Goal: Information Seeking & Learning: Check status

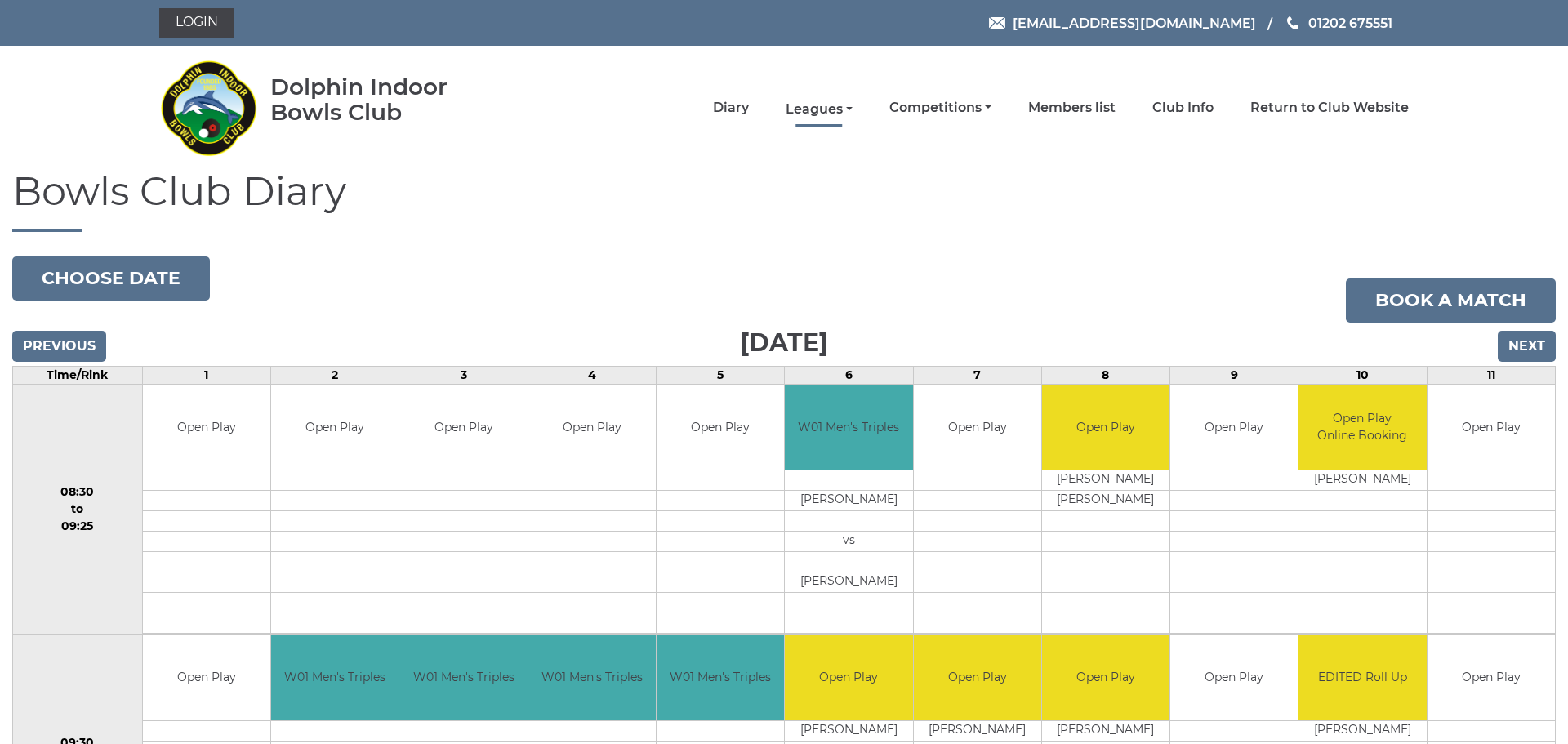
click at [815, 109] on link "Leagues" at bounding box center [820, 109] width 67 height 18
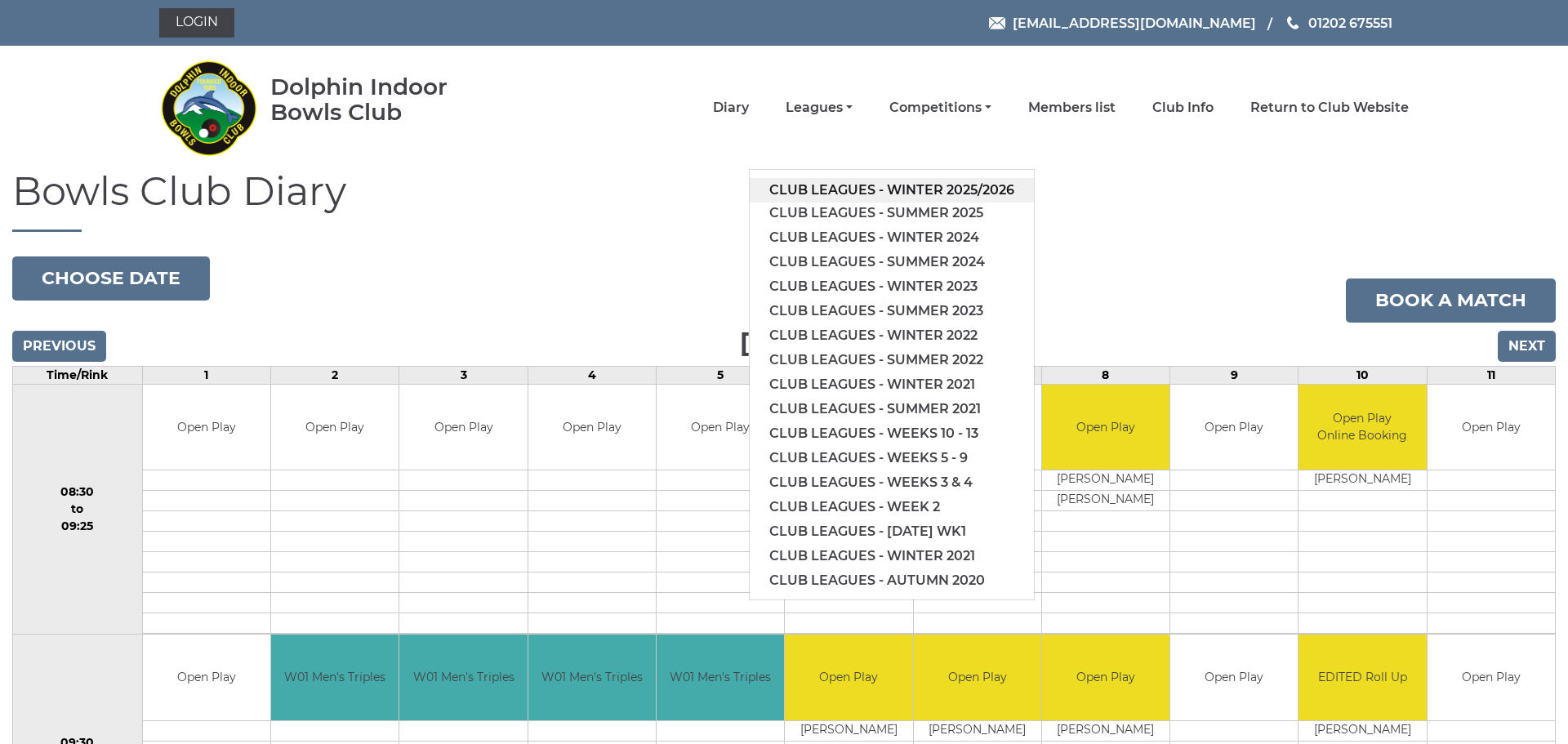
click at [878, 188] on link "Club leagues - Winter 2025/2026" at bounding box center [892, 190] width 284 height 24
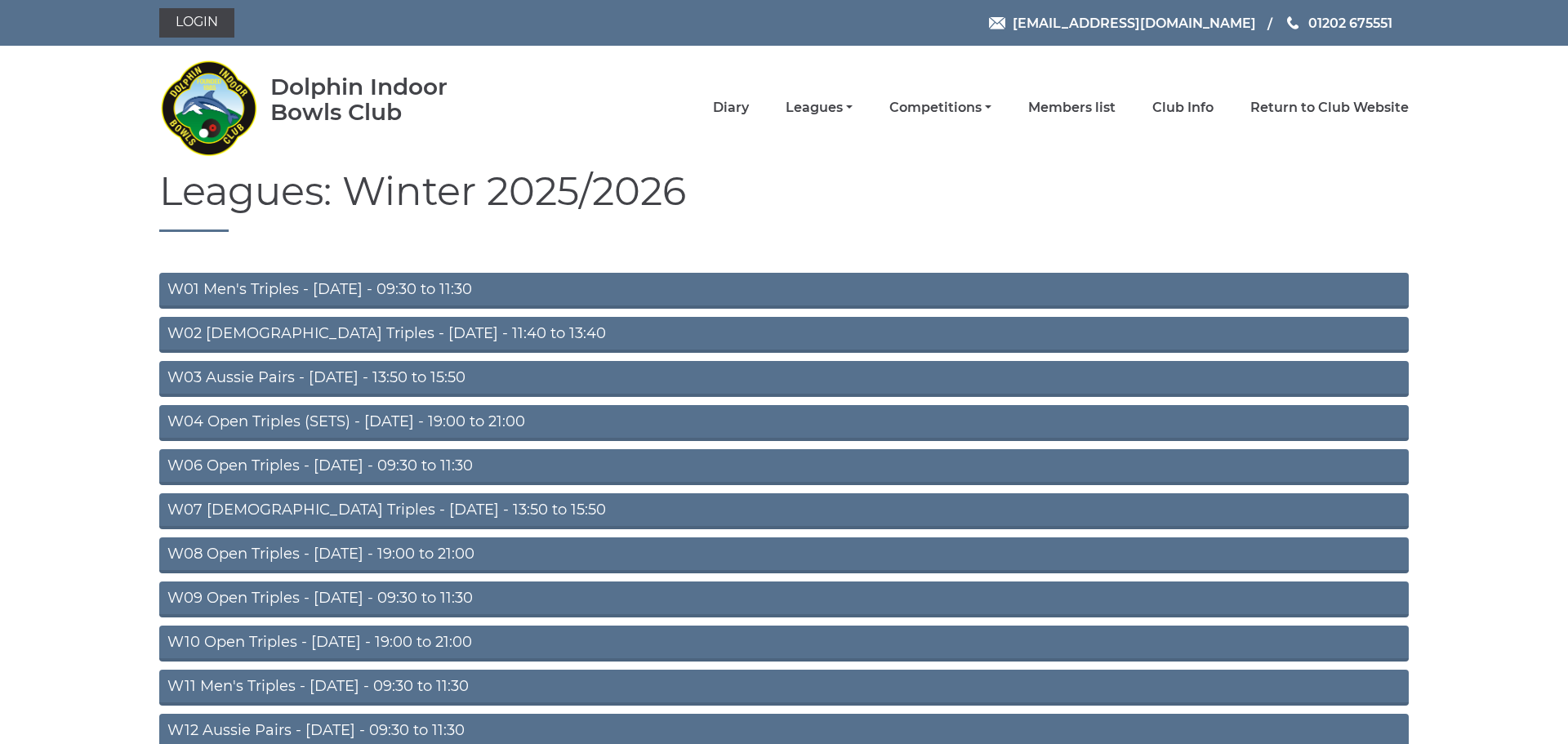
click at [378, 422] on link "W04 Open Triples (SETS) - Monday - 19:00 to 21:00" at bounding box center [784, 422] width 1250 height 36
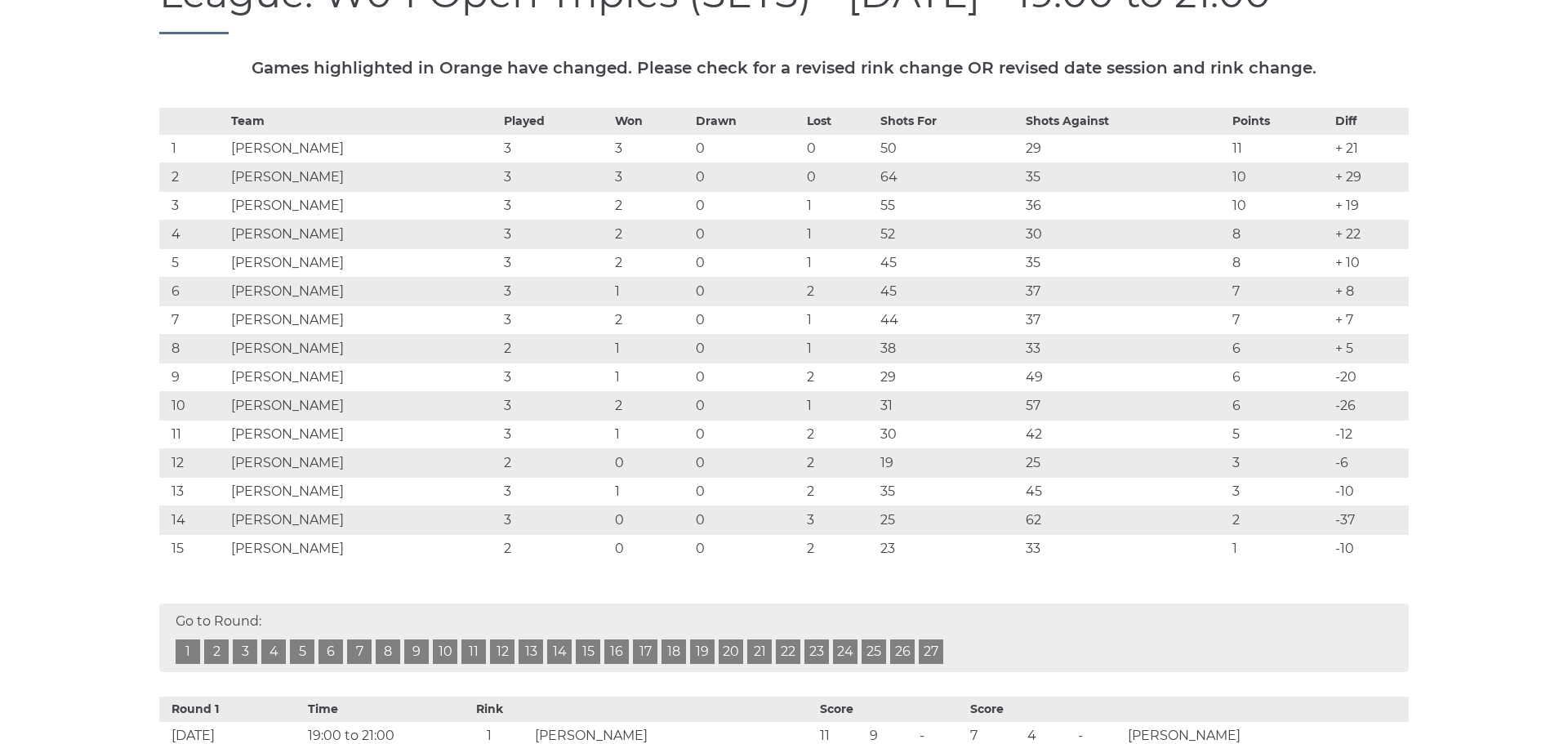
scroll to position [263, 0]
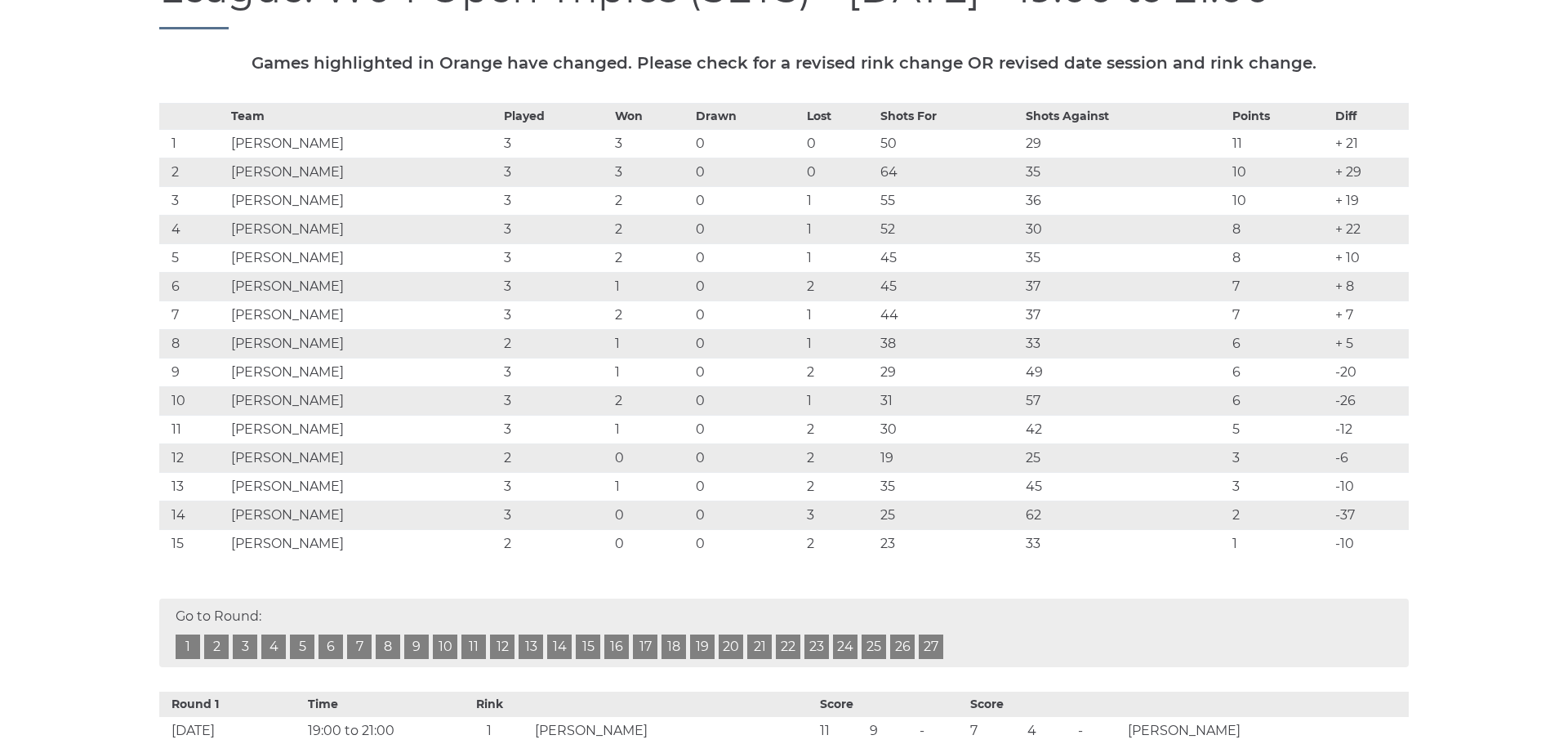
click at [247, 646] on link "3" at bounding box center [245, 646] width 24 height 24
